Goal: Task Accomplishment & Management: Manage account settings

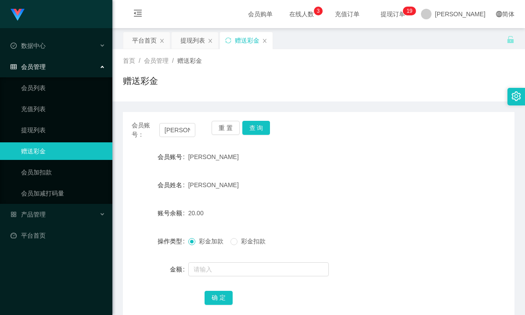
click at [225, 136] on div "重 置 查 询" at bounding box center [244, 130] width 64 height 18
drag, startPoint x: 217, startPoint y: 130, endPoint x: 207, endPoint y: 132, distance: 10.6
click at [217, 130] on button "重 置" at bounding box center [226, 128] width 28 height 14
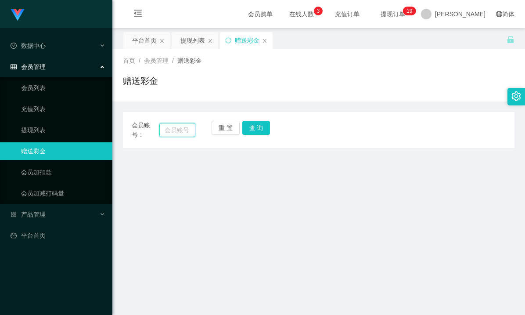
drag, startPoint x: 185, startPoint y: 134, endPoint x: 178, endPoint y: 130, distance: 7.3
click at [181, 132] on input "text" at bounding box center [177, 130] width 36 height 14
drag, startPoint x: 178, startPoint y: 130, endPoint x: 192, endPoint y: 130, distance: 13.6
click at [178, 130] on input "text" at bounding box center [177, 130] width 36 height 14
paste input "Whing2526"
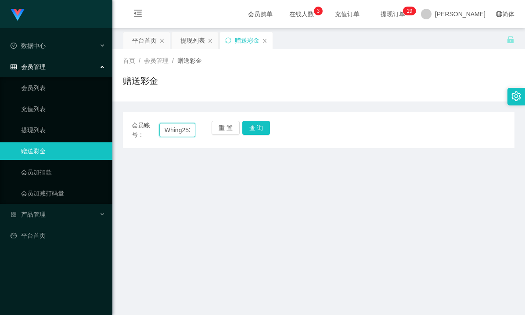
scroll to position [0, 6]
type input "Whing2526"
click at [262, 129] on button "查 询" at bounding box center [257, 128] width 28 height 14
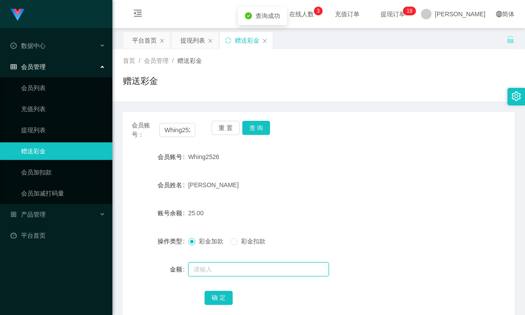
click at [202, 273] on input "text" at bounding box center [258, 269] width 141 height 14
type input "15"
click at [213, 296] on button "确 定" at bounding box center [219, 298] width 28 height 14
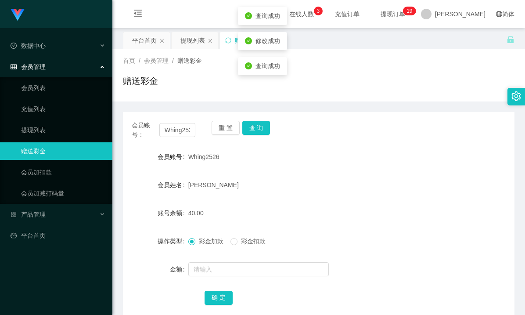
drag, startPoint x: 351, startPoint y: 227, endPoint x: 409, endPoint y: 188, distance: 69.9
click at [352, 227] on form "会员账号 Whing2526 会员姓名 [PERSON_NAME] hing 账号余额 40.00 操作类型 彩金加款 彩金扣款 金额 确 定" at bounding box center [319, 227] width 392 height 158
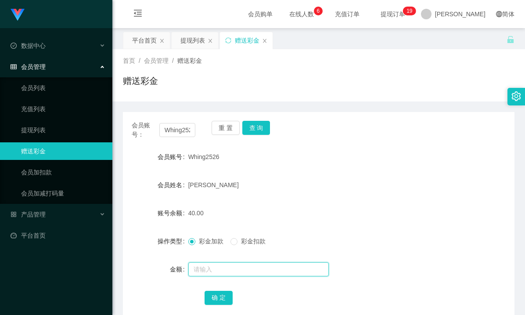
click at [208, 270] on input "text" at bounding box center [258, 269] width 141 height 14
type input "10"
click at [215, 300] on button "确 定" at bounding box center [219, 298] width 28 height 14
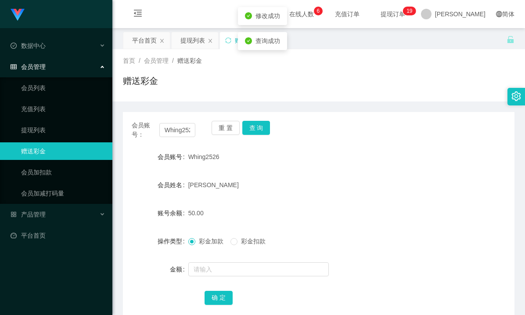
click at [377, 211] on div "50.00" at bounding box center [302, 213] width 228 height 18
click at [286, 61] on div "首页 / 会员管理 / 赠送彩金 /" at bounding box center [319, 60] width 392 height 9
click at [194, 38] on div "提现列表" at bounding box center [193, 40] width 25 height 17
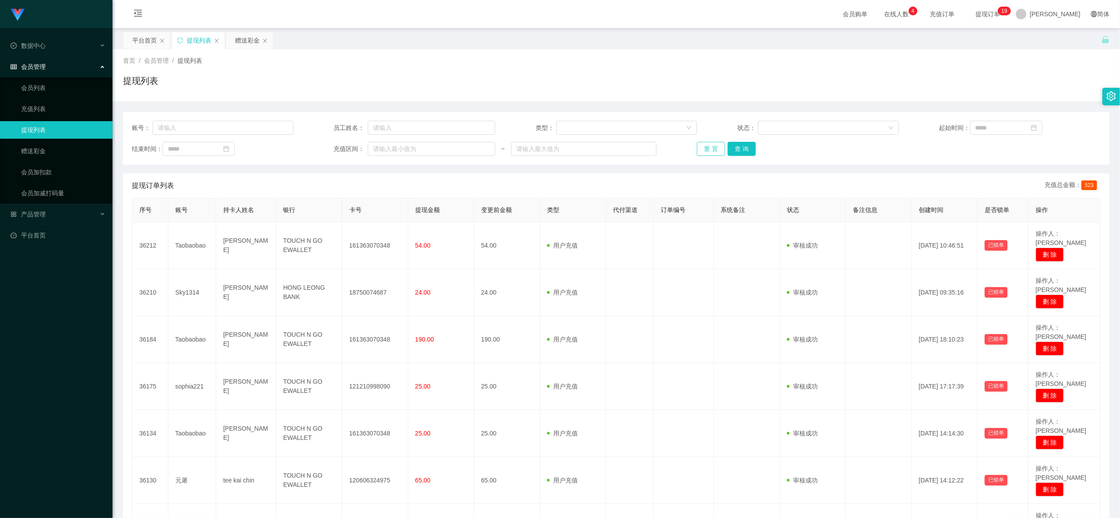
click at [525, 150] on button "重 置" at bounding box center [711, 149] width 28 height 14
